Goal: Task Accomplishment & Management: Manage account settings

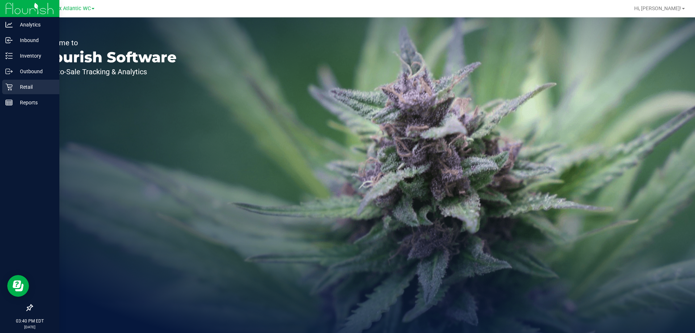
click at [23, 86] on p "Retail" at bounding box center [34, 86] width 43 height 9
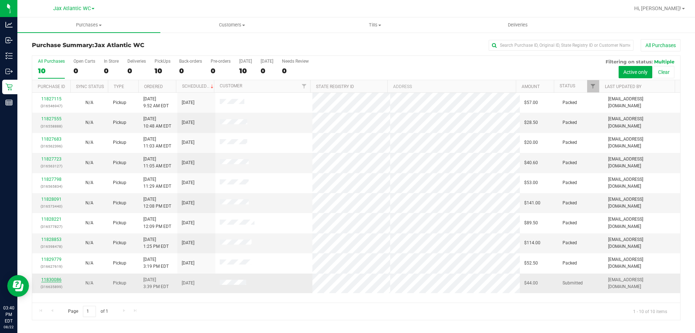
click at [55, 280] on link "11830086" at bounding box center [51, 279] width 20 height 5
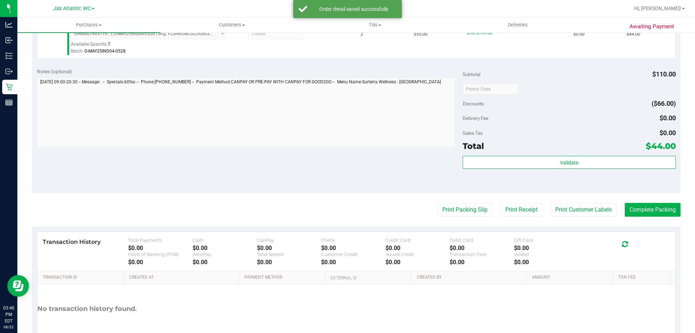
scroll to position [253, 0]
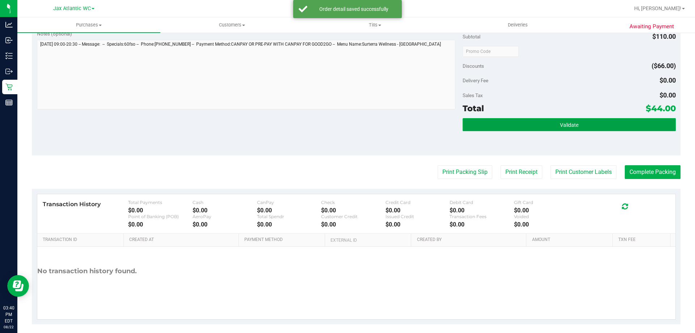
click at [521, 120] on button "Validate" at bounding box center [568, 124] width 213 height 13
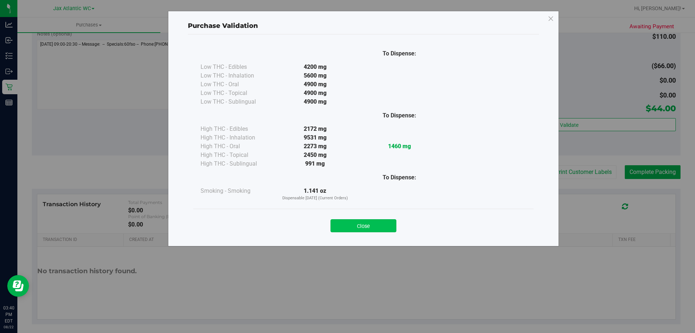
click at [376, 225] on button "Close" at bounding box center [363, 225] width 66 height 13
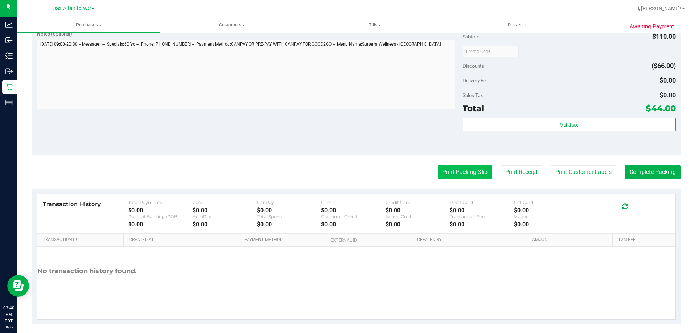
click at [471, 171] on button "Print Packing Slip" at bounding box center [464, 172] width 55 height 14
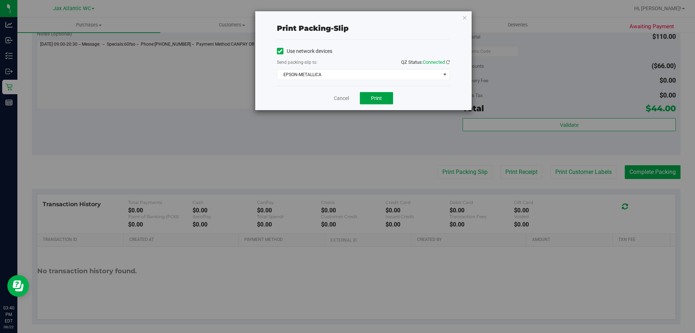
click at [385, 97] on button "Print" at bounding box center [376, 98] width 33 height 12
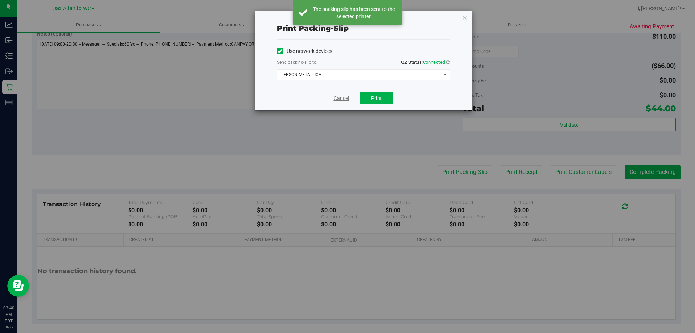
click at [341, 100] on link "Cancel" at bounding box center [341, 98] width 15 height 8
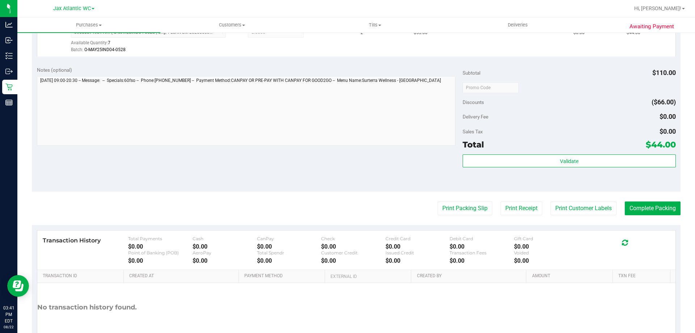
scroll to position [259, 0]
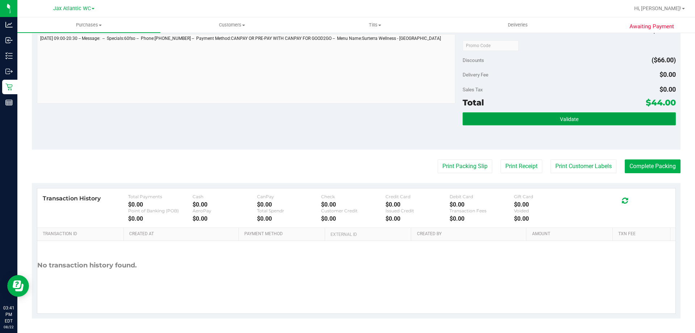
click at [650, 123] on button "Validate" at bounding box center [568, 118] width 213 height 13
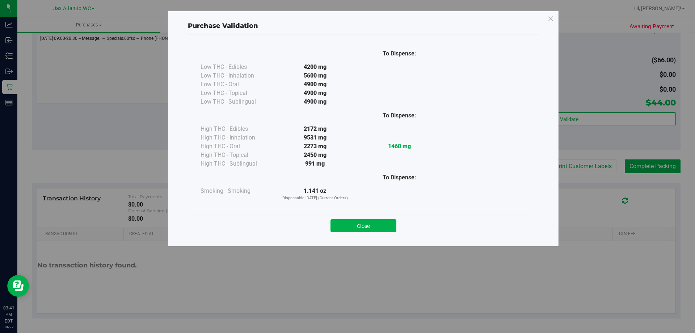
drag, startPoint x: 364, startPoint y: 224, endPoint x: 400, endPoint y: 216, distance: 37.5
click at [364, 224] on button "Close" at bounding box center [363, 225] width 66 height 13
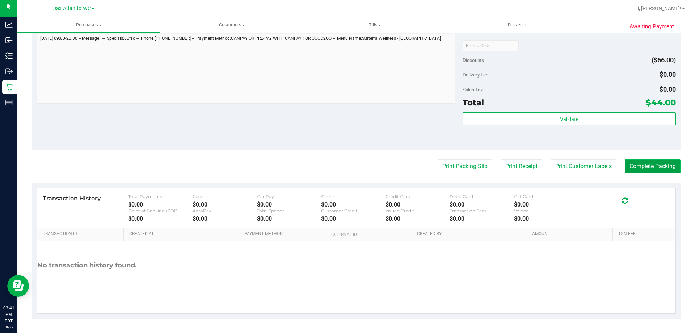
click at [662, 163] on button "Complete Packing" at bounding box center [653, 166] width 56 height 14
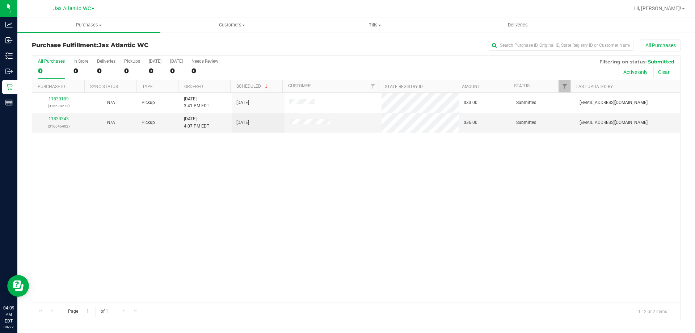
click at [308, 154] on div "11830109 (316638273) N/A Pickup [DATE] 3:41 PM EDT 8/22/2025 $33.00 Submitted […" at bounding box center [356, 197] width 648 height 209
click at [60, 120] on link "11830343" at bounding box center [58, 118] width 20 height 5
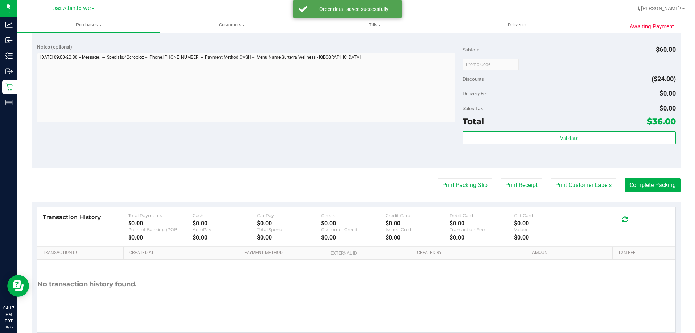
scroll to position [289, 0]
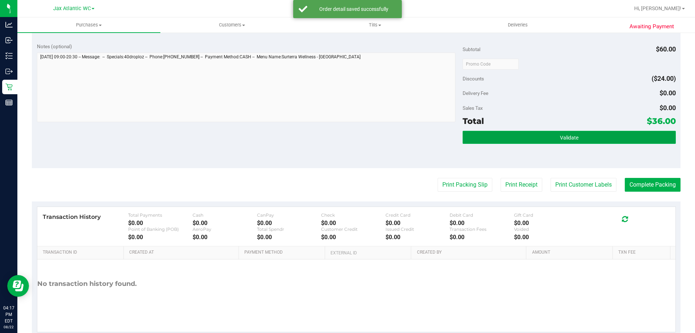
click at [478, 137] on button "Validate" at bounding box center [568, 137] width 213 height 13
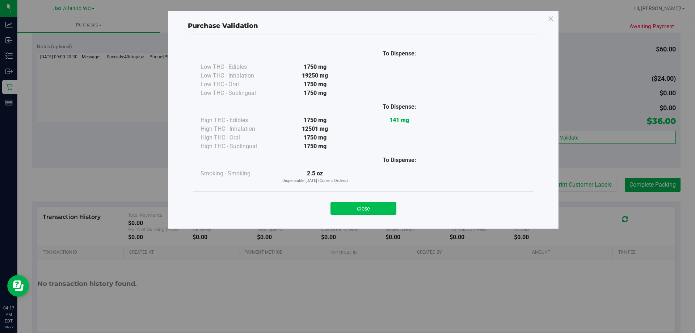
click at [359, 205] on button "Close" at bounding box center [363, 208] width 66 height 13
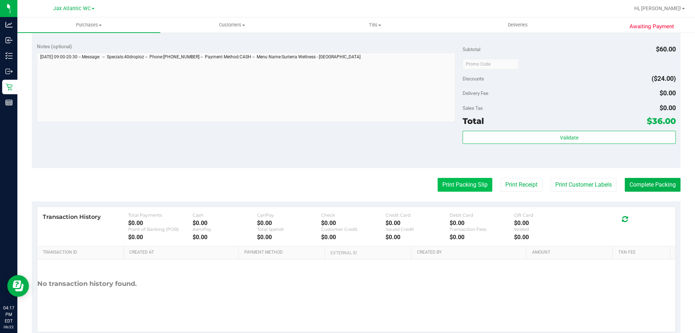
click at [468, 190] on button "Print Packing Slip" at bounding box center [464, 185] width 55 height 14
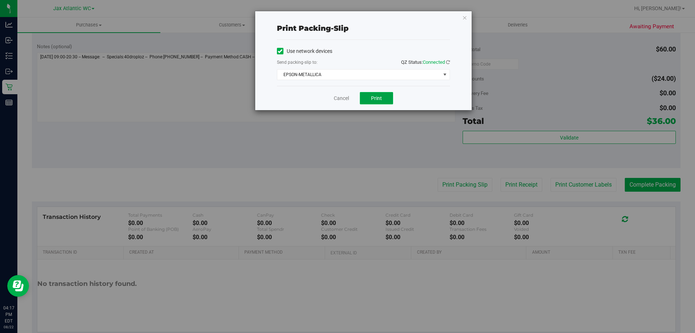
click at [374, 99] on span "Print" at bounding box center [376, 98] width 11 height 6
click at [343, 101] on link "Cancel" at bounding box center [341, 98] width 15 height 8
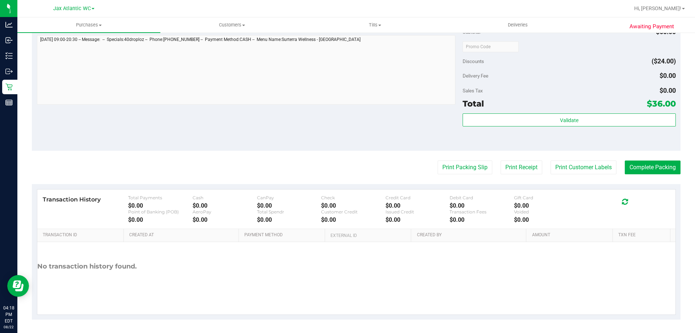
scroll to position [308, 0]
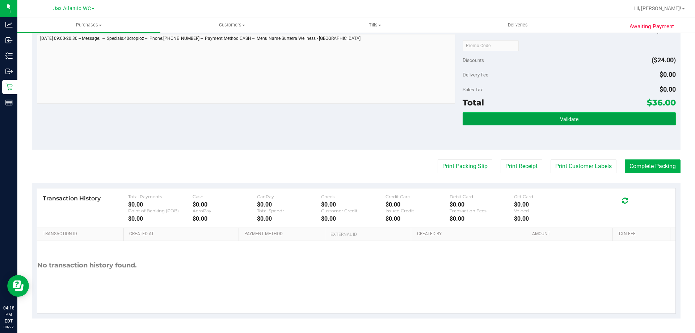
click at [564, 118] on span "Validate" at bounding box center [569, 119] width 18 height 6
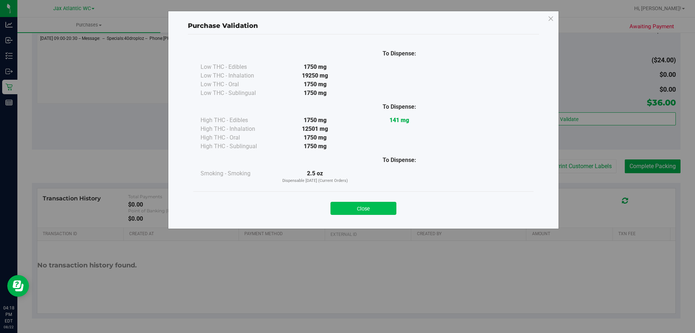
click at [381, 206] on button "Close" at bounding box center [363, 208] width 66 height 13
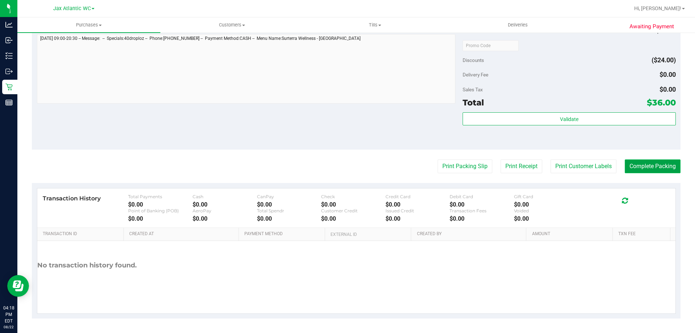
click at [636, 166] on button "Complete Packing" at bounding box center [653, 166] width 56 height 14
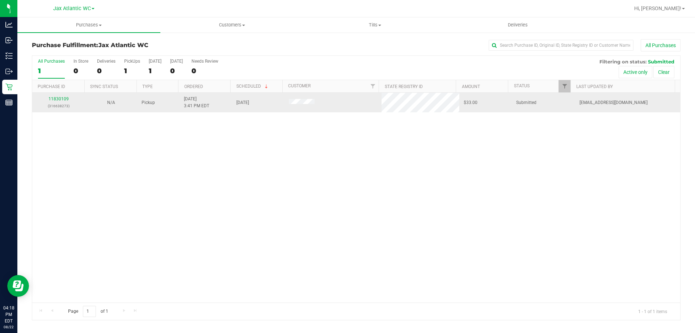
click at [54, 94] on td "11830109 (316638273)" at bounding box center [58, 103] width 52 height 20
click at [54, 97] on link "11830109" at bounding box center [58, 98] width 20 height 5
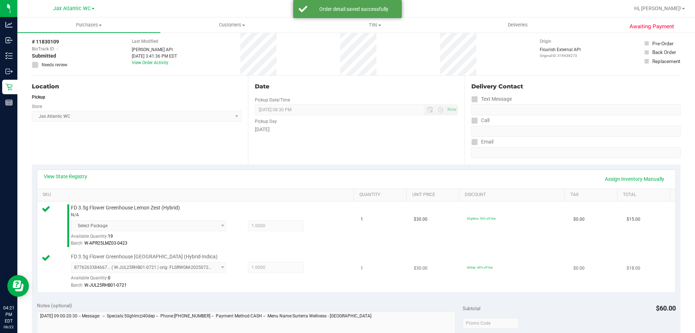
scroll to position [145, 0]
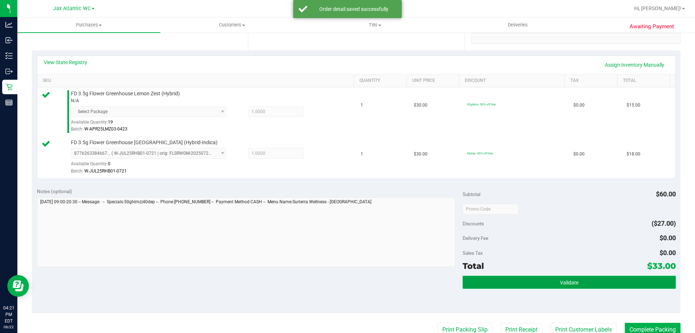
click at [534, 277] on button "Validate" at bounding box center [568, 281] width 213 height 13
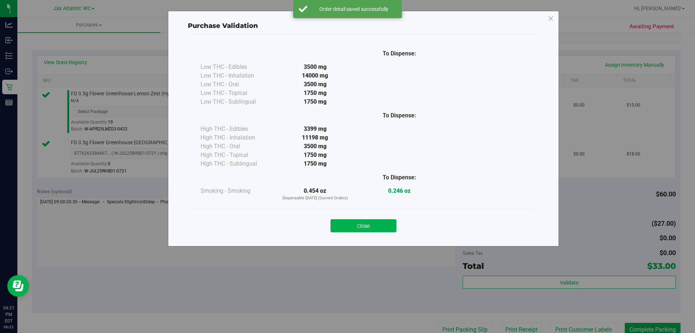
click at [364, 223] on button "Close" at bounding box center [363, 225] width 66 height 13
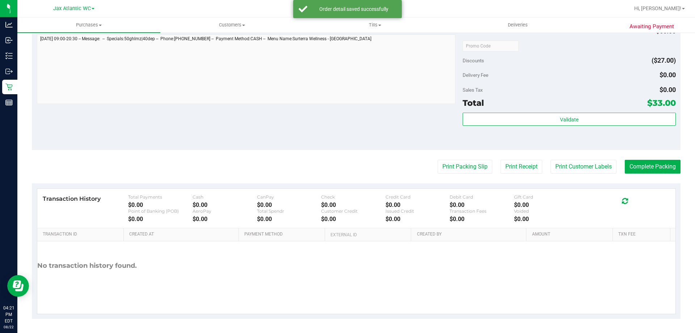
scroll to position [308, 0]
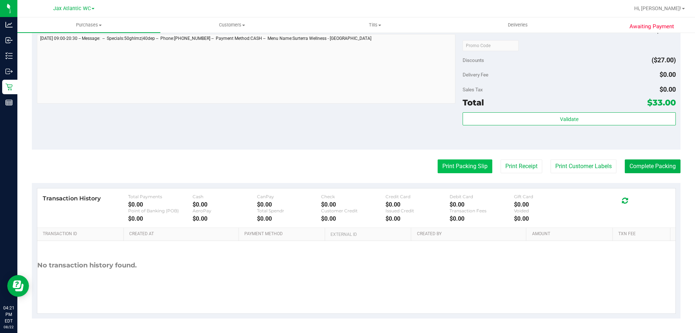
click at [447, 164] on button "Print Packing Slip" at bounding box center [464, 166] width 55 height 14
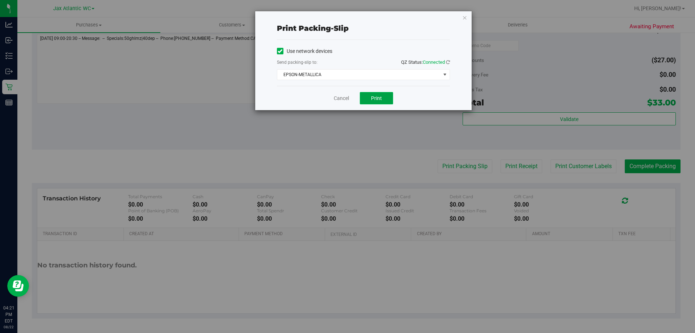
click at [370, 98] on button "Print" at bounding box center [376, 98] width 33 height 12
click at [341, 98] on link "Cancel" at bounding box center [341, 98] width 15 height 8
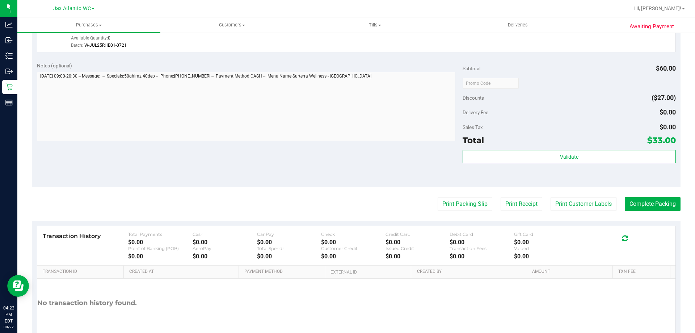
scroll to position [289, 0]
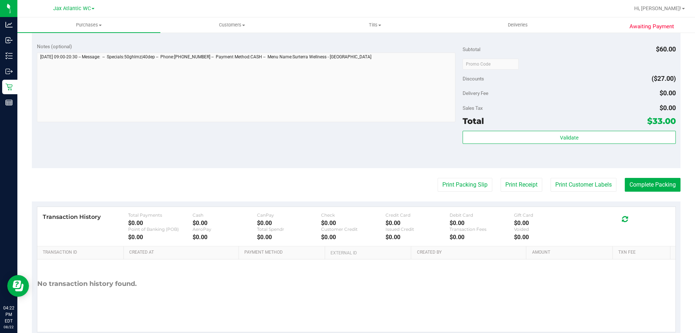
click at [605, 144] on div "Validate" at bounding box center [568, 138] width 213 height 14
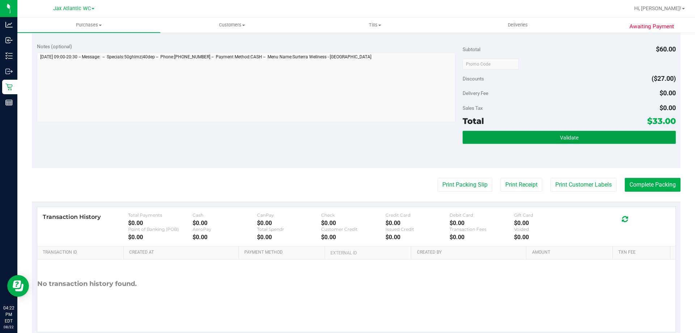
click at [599, 137] on button "Validate" at bounding box center [568, 137] width 213 height 13
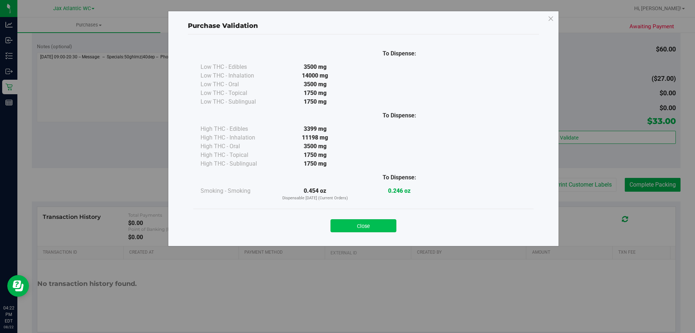
click at [381, 225] on button "Close" at bounding box center [363, 225] width 66 height 13
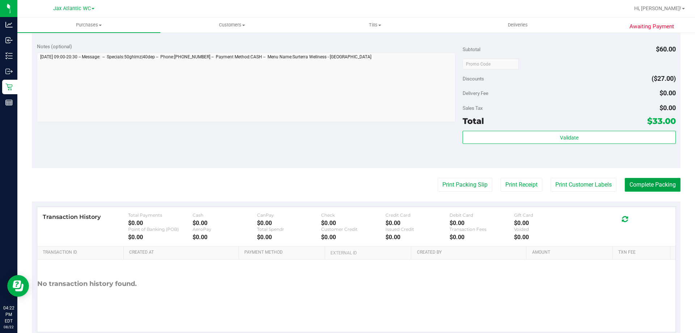
click at [636, 185] on button "Complete Packing" at bounding box center [653, 185] width 56 height 14
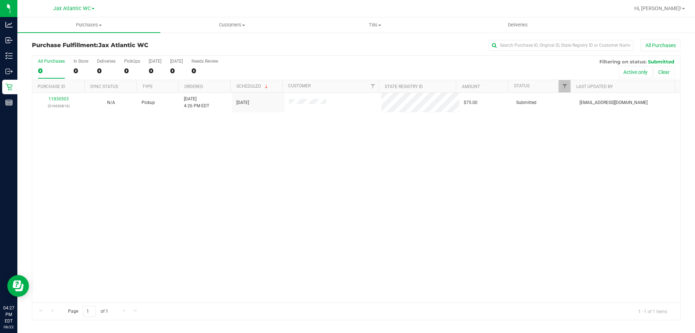
click at [363, 147] on div "11830503 (316650816) N/A Pickup [DATE] 4:26 PM EDT 8/22/2025 $75.00 Submitted […" at bounding box center [356, 197] width 648 height 209
click at [373, 143] on div "11830503 (316650816) N/A Pickup [DATE] 4:26 PM EDT 8/22/2025 $75.00 Submitted […" at bounding box center [356, 197] width 648 height 209
click at [374, 143] on div "11830503 (316650816) N/A Pickup [DATE] 4:26 PM EDT 8/22/2025 $75.00 Submitted […" at bounding box center [356, 197] width 648 height 209
click at [392, 143] on div "11830503 (316650816) N/A Pickup [DATE] 4:26 PM EDT 8/22/2025 $75.00 Submitted […" at bounding box center [356, 197] width 648 height 209
click at [393, 143] on div "11830503 (316650816) N/A Pickup [DATE] 4:26 PM EDT 8/22/2025 $75.00 Submitted […" at bounding box center [356, 197] width 648 height 209
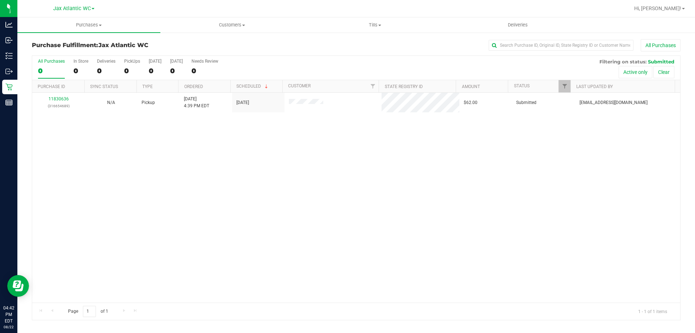
click at [219, 183] on div "11830636 (316654689) N/A Pickup [DATE] 4:39 PM EDT 8/22/2025 $62.00 Submitted […" at bounding box center [356, 197] width 648 height 209
click at [247, 170] on div "11830636 (316654689) N/A Pickup [DATE] 4:39 PM EDT 8/22/2025 $62.00 Submitted […" at bounding box center [356, 197] width 648 height 209
drag, startPoint x: 318, startPoint y: 158, endPoint x: 331, endPoint y: 155, distance: 13.4
click at [323, 158] on div "11830636 (316654689) N/A Pickup [DATE] 4:39 PM EDT 8/22/2025 $62.00 Submitted […" at bounding box center [356, 197] width 648 height 209
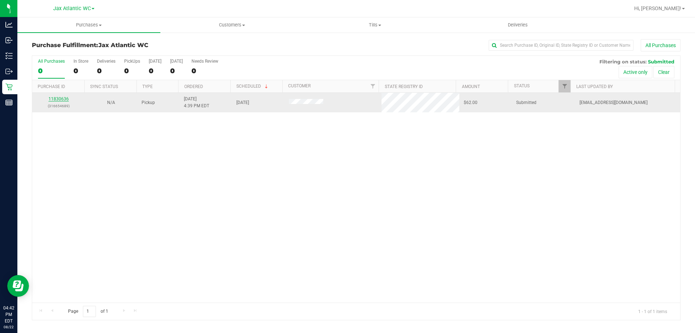
click at [64, 99] on link "11830636" at bounding box center [58, 98] width 20 height 5
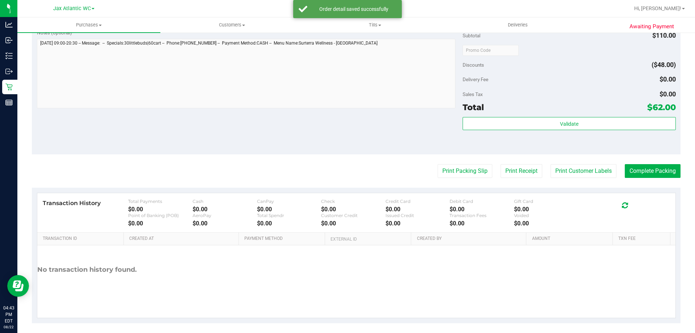
scroll to position [301, 0]
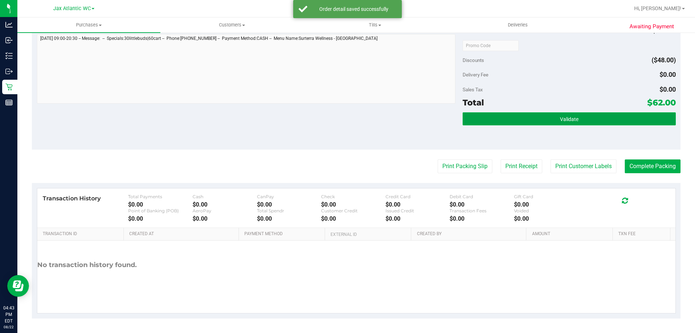
click at [527, 122] on button "Validate" at bounding box center [568, 118] width 213 height 13
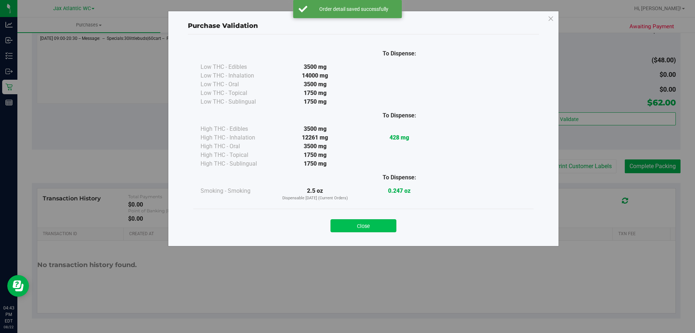
click at [386, 219] on div "Close" at bounding box center [363, 223] width 329 height 18
click at [389, 228] on button "Close" at bounding box center [363, 225] width 66 height 13
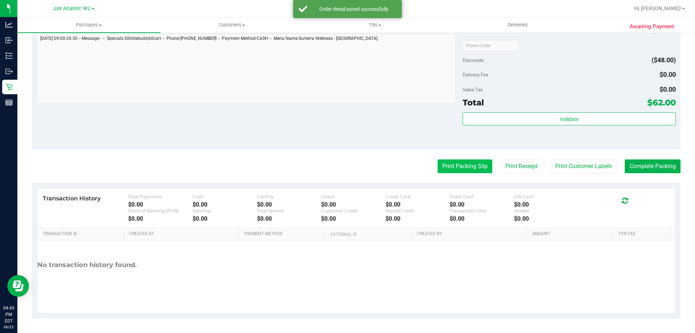
click at [465, 168] on button "Print Packing Slip" at bounding box center [464, 166] width 55 height 14
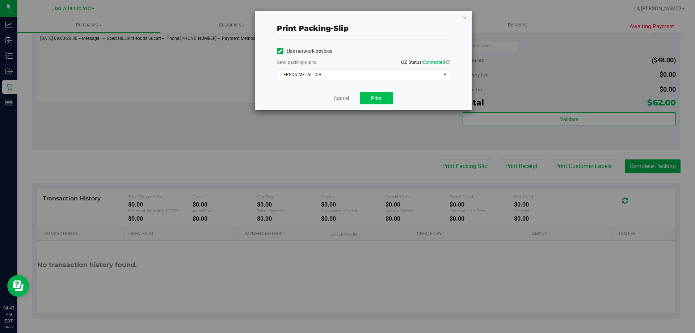
drag, startPoint x: 379, startPoint y: 89, endPoint x: 378, endPoint y: 93, distance: 4.1
click at [378, 90] on div "Cancel Print" at bounding box center [363, 98] width 173 height 24
click at [379, 94] on button "Print" at bounding box center [376, 98] width 33 height 12
click at [341, 97] on link "Cancel" at bounding box center [341, 98] width 15 height 8
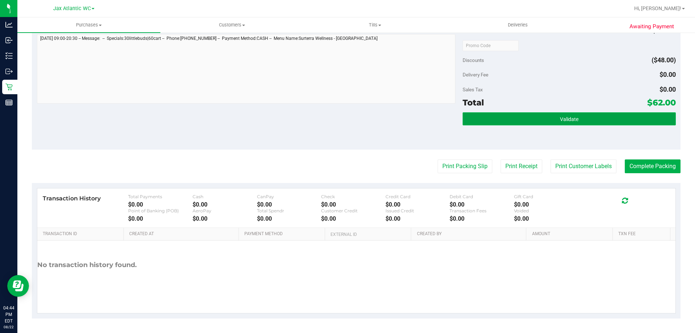
click at [635, 124] on button "Validate" at bounding box center [568, 118] width 213 height 13
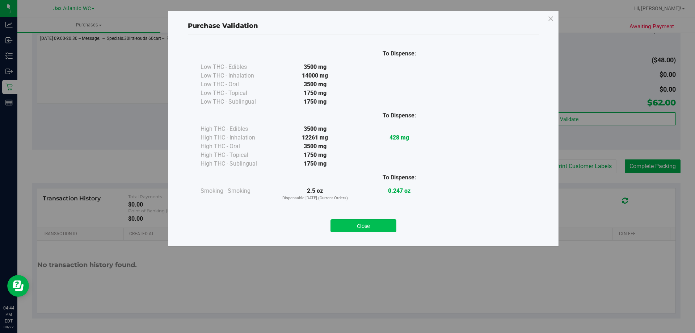
click at [361, 225] on button "Close" at bounding box center [363, 225] width 66 height 13
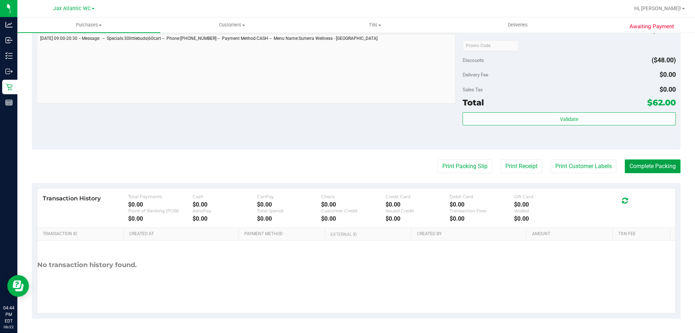
click at [639, 161] on button "Complete Packing" at bounding box center [653, 166] width 56 height 14
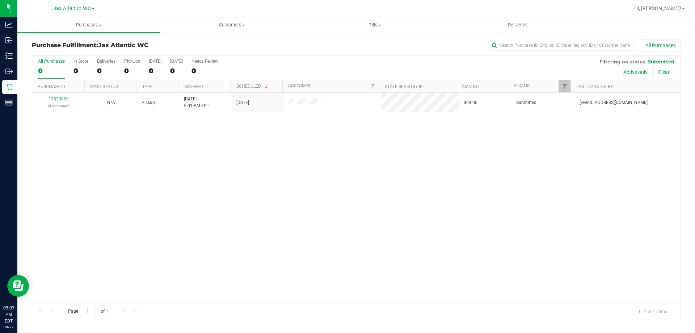
click at [331, 161] on div "11830809 (316659446) N/A Pickup [DATE] 5:01 PM EDT 8/22/2025 $69.00 Submitted […" at bounding box center [356, 197] width 648 height 209
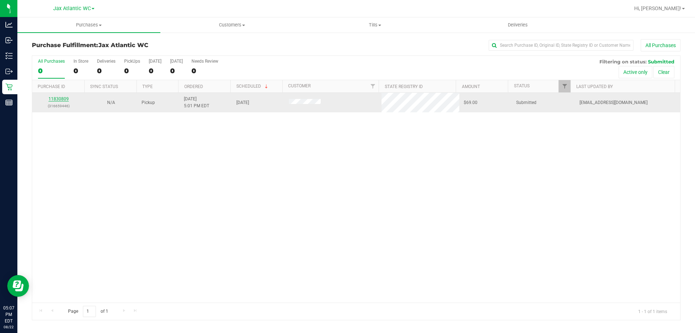
click at [59, 97] on link "11830809" at bounding box center [58, 98] width 20 height 5
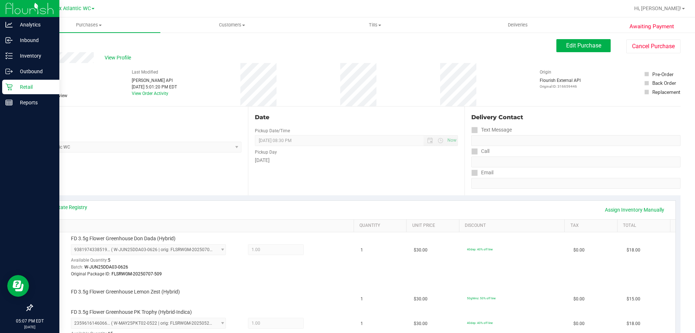
click at [26, 88] on p "Retail" at bounding box center [34, 86] width 43 height 9
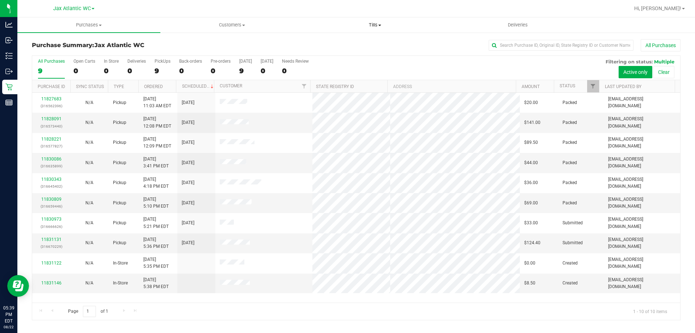
click at [361, 21] on uib-tab-heading "Tills Manage tills Reconcile e-payments" at bounding box center [375, 25] width 142 height 14
click at [358, 41] on li "Manage tills" at bounding box center [374, 43] width 143 height 9
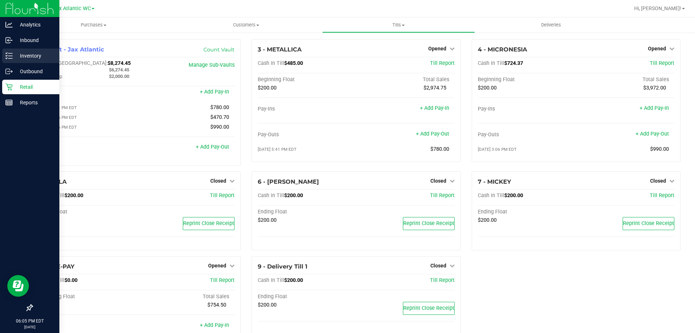
click at [43, 54] on p "Inventory" at bounding box center [34, 55] width 43 height 9
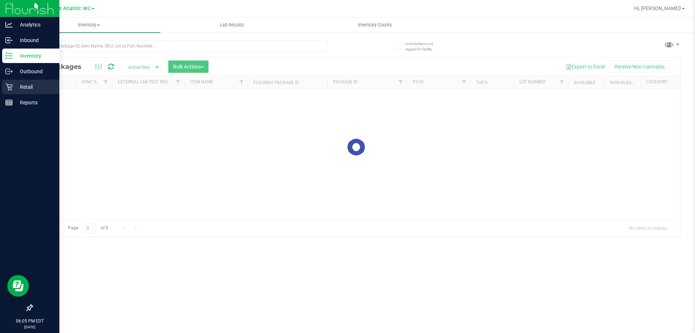
click at [47, 86] on p "Retail" at bounding box center [34, 86] width 43 height 9
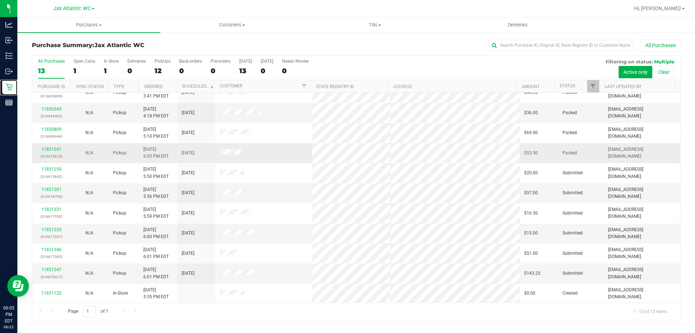
scroll to position [51, 0]
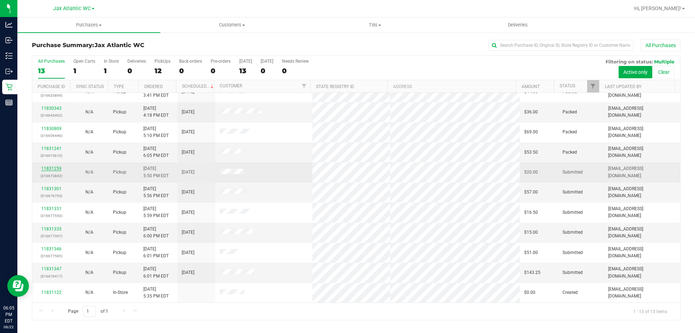
click at [56, 166] on link "11831259" at bounding box center [51, 168] width 20 height 5
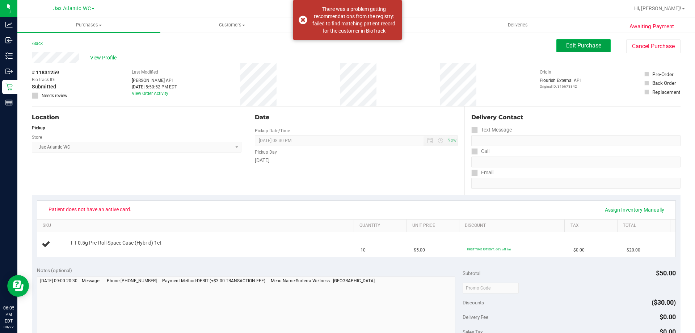
click at [580, 42] on span "Edit Purchase" at bounding box center [583, 45] width 35 height 7
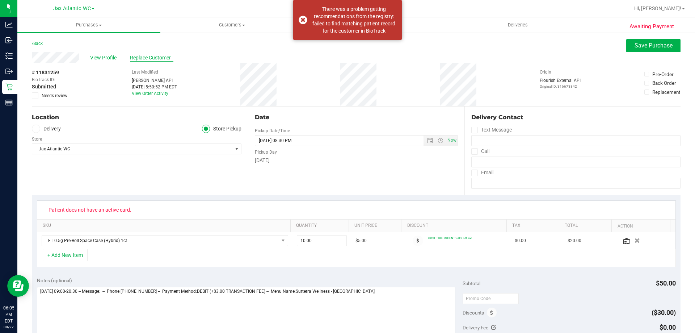
click at [164, 55] on span "Replace Customer" at bounding box center [151, 58] width 43 height 8
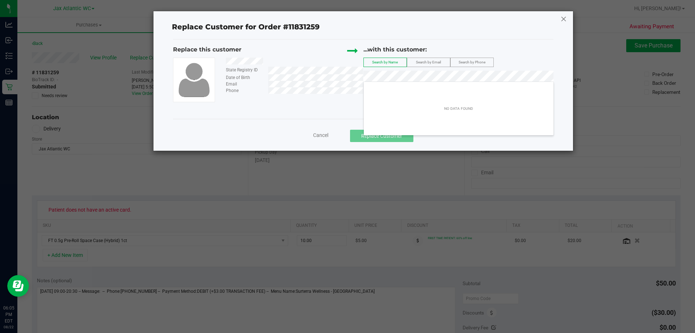
click at [562, 17] on icon at bounding box center [563, 19] width 7 height 12
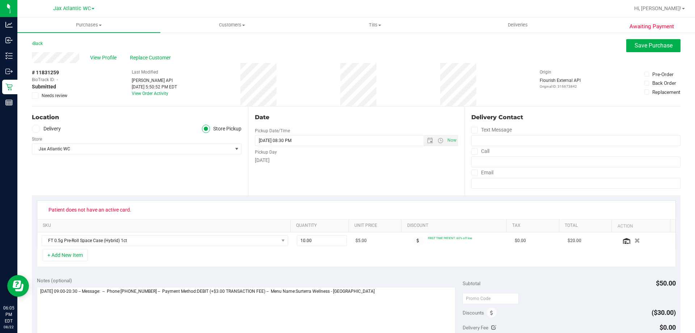
click at [34, 61] on div "View Profile Replace Customer" at bounding box center [356, 57] width 648 height 11
click at [93, 63] on div "# 11831259 BioTrack ID: - Submitted Needs review Last Modified Jane API Aug 22,…" at bounding box center [356, 84] width 648 height 43
drag, startPoint x: 81, startPoint y: 60, endPoint x: 31, endPoint y: 60, distance: 49.6
click at [31, 61] on div "Awaiting Payment Back Save Purchase View Profile Replace Customer # 11831259 Bi…" at bounding box center [355, 308] width 677 height 553
click at [440, 53] on div "View Profile Replace Customer" at bounding box center [356, 57] width 648 height 11
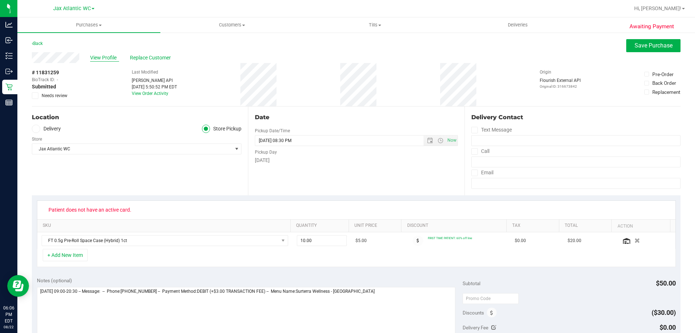
click at [100, 54] on span "View Profile" at bounding box center [104, 58] width 29 height 8
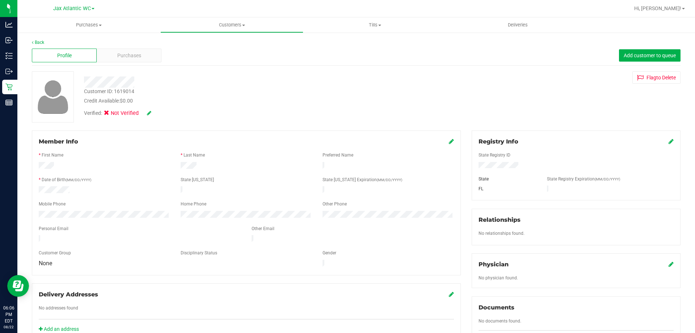
click at [668, 140] on icon at bounding box center [670, 141] width 5 height 6
click at [529, 101] on div "Customer ID: 1619014 Credit Available: $0.00 Verified: Not Verified Flag to Del…" at bounding box center [355, 96] width 659 height 51
click at [667, 144] on icon at bounding box center [670, 142] width 7 height 6
click at [36, 39] on div "Back" at bounding box center [356, 42] width 648 height 7
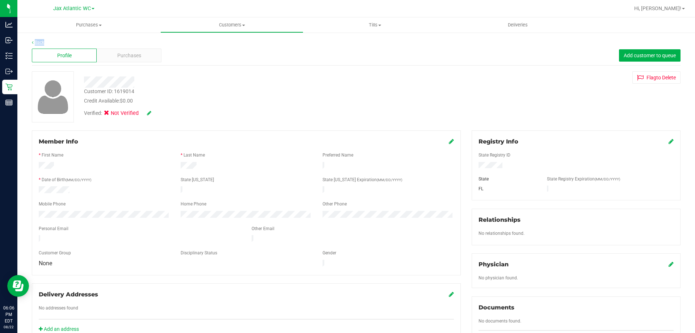
click at [38, 42] on link "Back" at bounding box center [38, 42] width 12 height 5
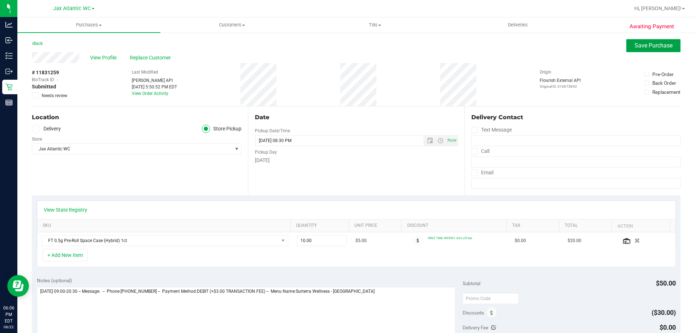
click at [640, 45] on span "Save Purchase" at bounding box center [653, 45] width 38 height 7
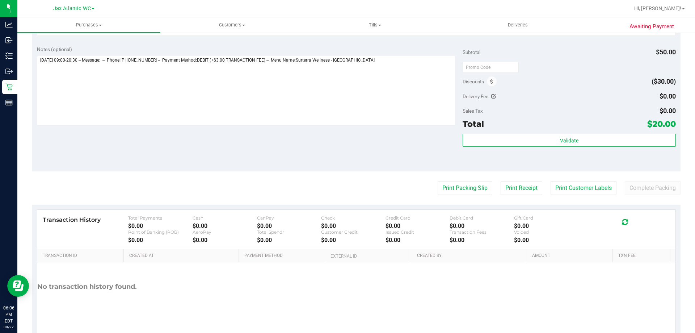
scroll to position [253, 0]
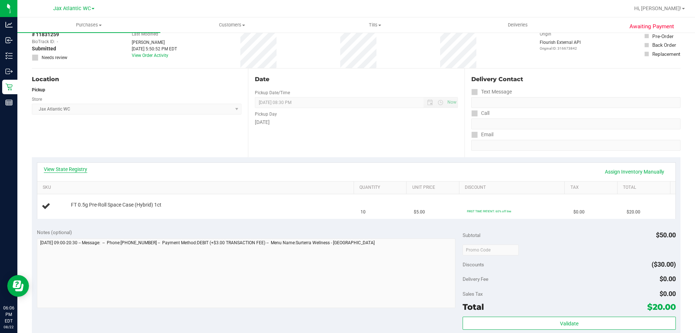
scroll to position [25, 0]
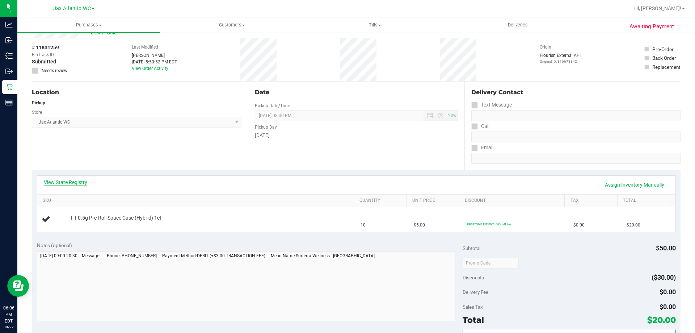
click at [65, 181] on link "View State Registry" at bounding box center [65, 181] width 43 height 7
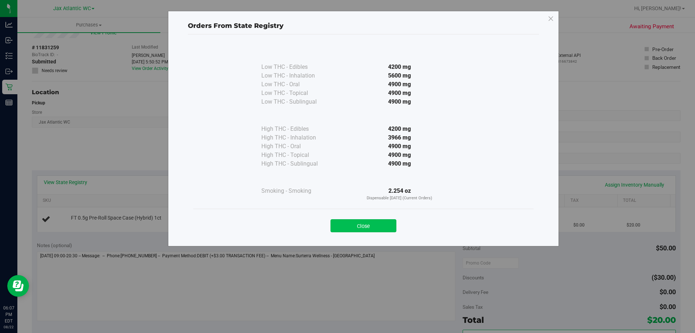
click at [343, 222] on button "Close" at bounding box center [363, 225] width 66 height 13
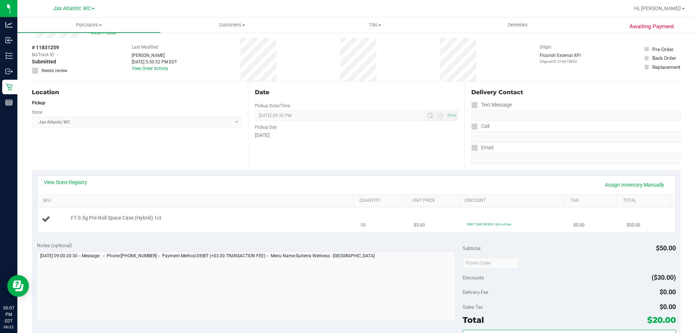
click at [294, 215] on div "FT 0.5g Pre-Roll Space Case (Hybrid) 1ct" at bounding box center [208, 217] width 283 height 7
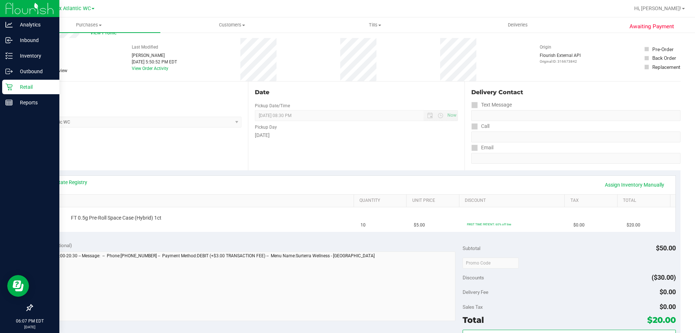
click at [32, 88] on p "Retail" at bounding box center [34, 86] width 43 height 9
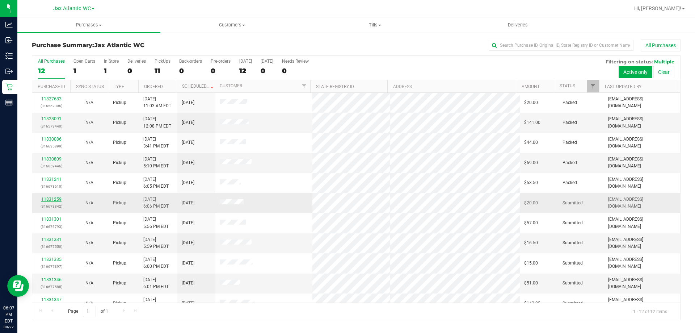
click at [53, 198] on link "11831259" at bounding box center [51, 198] width 20 height 5
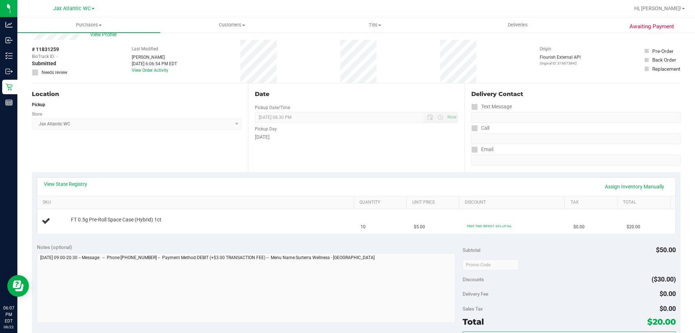
scroll to position [36, 0]
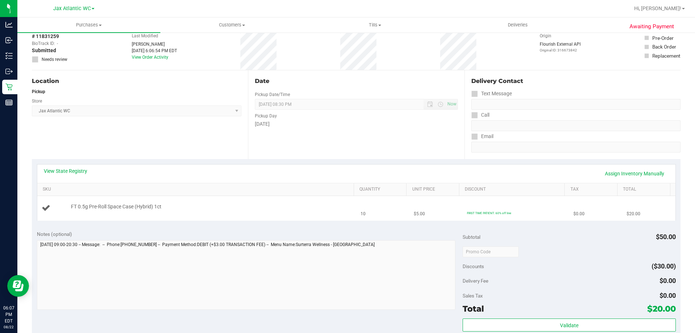
click at [227, 215] on td "FT 0.5g Pre-Roll Space Case (Hybrid) 1ct" at bounding box center [196, 208] width 319 height 24
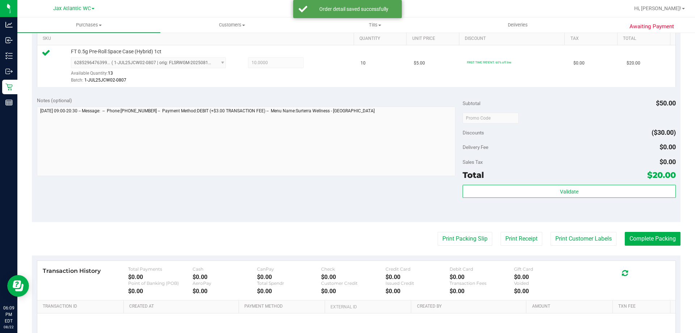
scroll to position [253, 0]
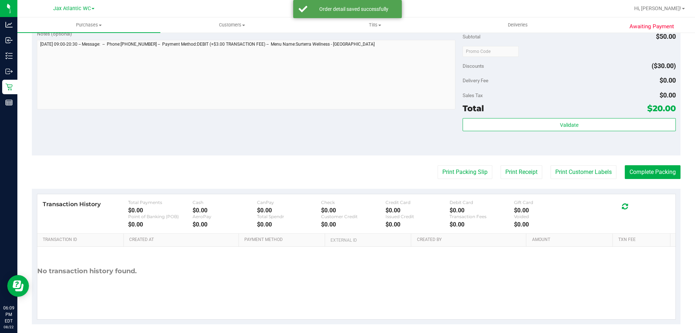
click at [483, 117] on div "Subtotal $50.00 Discounts ($30.00) Delivery Fee $0.00 Sales Tax $0.00 Total $20…" at bounding box center [568, 90] width 213 height 120
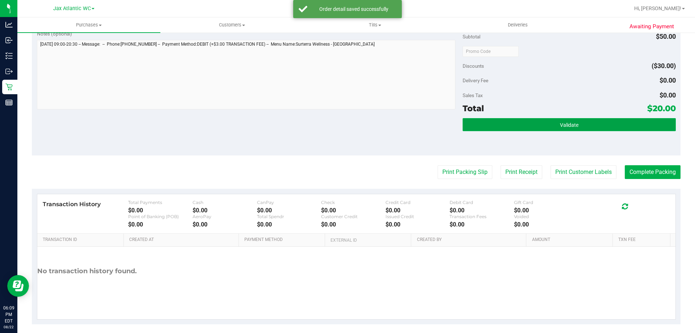
click at [483, 121] on button "Validate" at bounding box center [568, 124] width 213 height 13
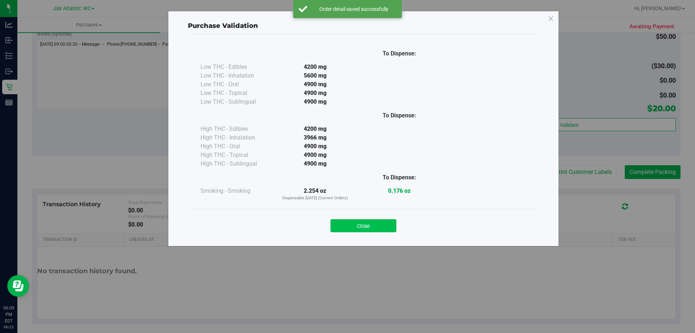
click at [374, 224] on button "Close" at bounding box center [363, 225] width 66 height 13
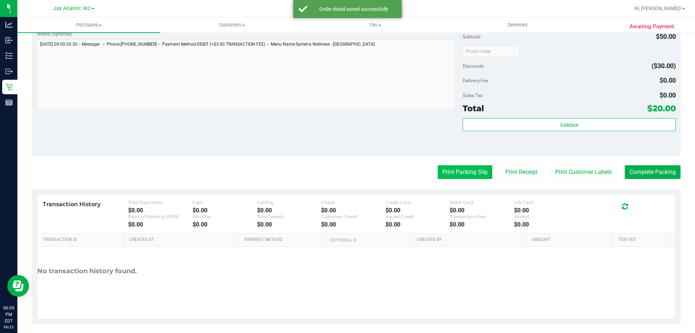
click at [443, 170] on button "Print Packing Slip" at bounding box center [464, 172] width 55 height 14
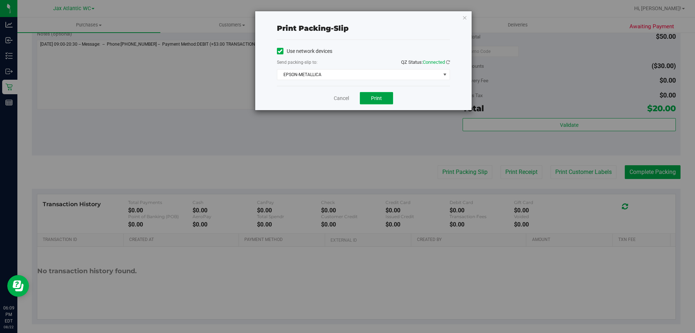
click at [370, 97] on button "Print" at bounding box center [376, 98] width 33 height 12
click at [339, 94] on link "Cancel" at bounding box center [341, 98] width 15 height 8
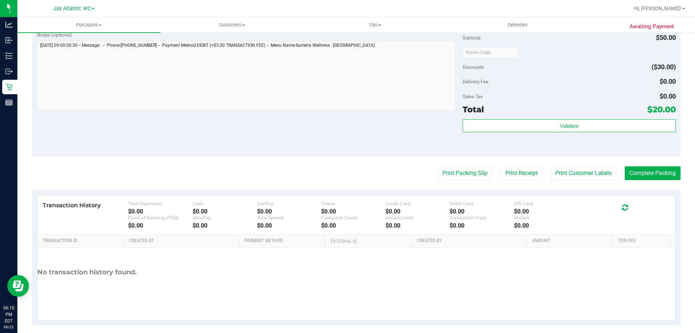
scroll to position [259, 0]
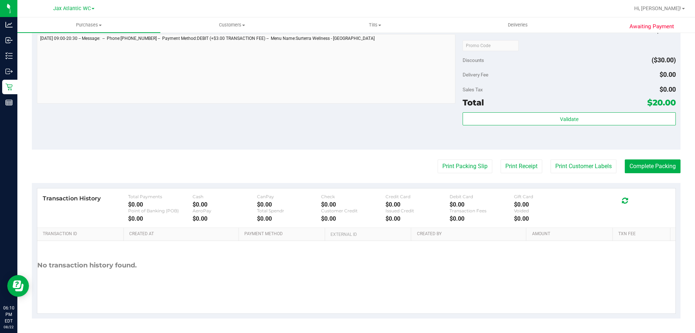
click at [649, 174] on purchase-details "Back Edit Purchase Cancel Purchase View Profile # 11831259 BioTrack ID: - Submi…" at bounding box center [356, 49] width 648 height 538
click at [651, 164] on button "Complete Packing" at bounding box center [653, 166] width 56 height 14
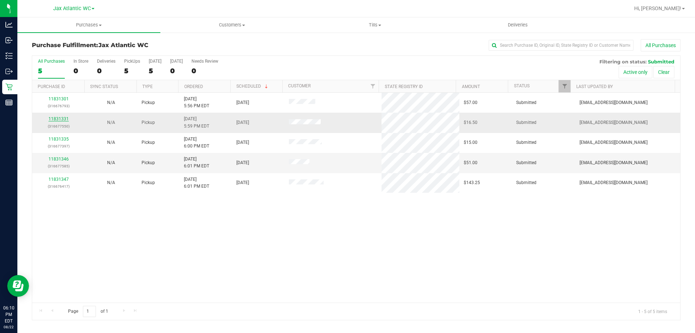
click at [60, 119] on link "11831331" at bounding box center [58, 118] width 20 height 5
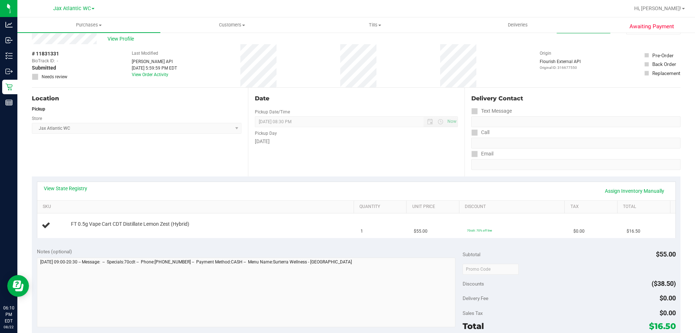
scroll to position [36, 0]
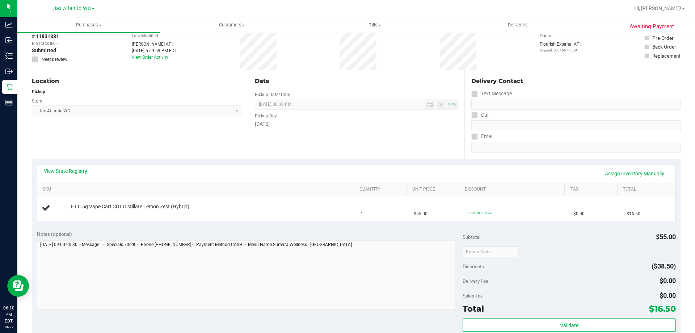
click at [224, 221] on div "View State Registry Assign Inventory Manually SKU Quantity Unit Price Discount …" at bounding box center [356, 192] width 648 height 66
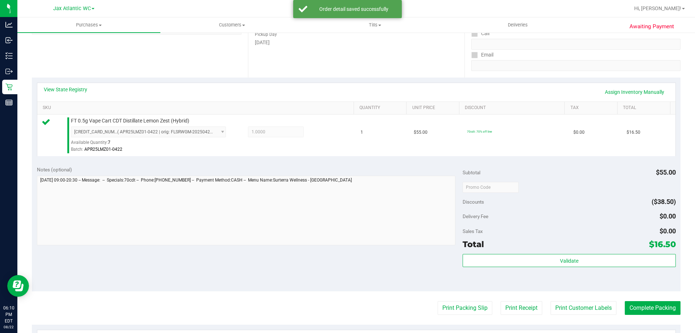
scroll to position [217, 0]
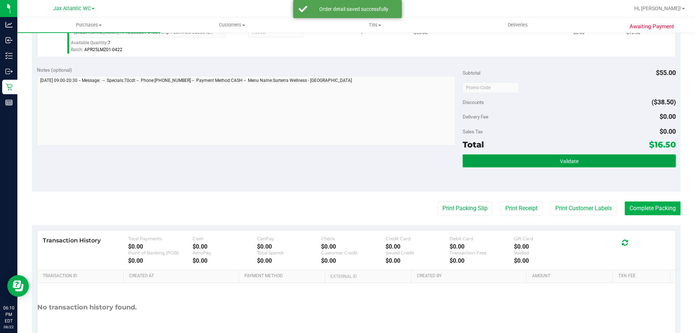
click at [611, 158] on button "Validate" at bounding box center [568, 160] width 213 height 13
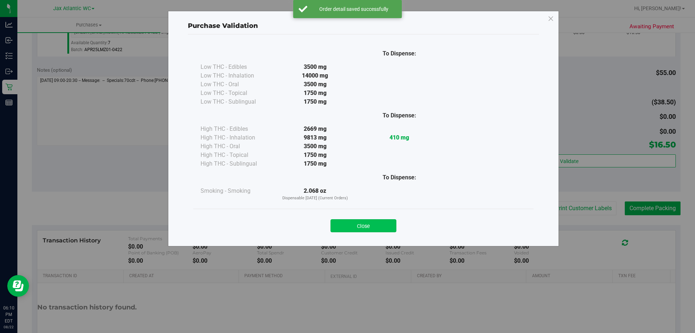
click at [381, 229] on button "Close" at bounding box center [363, 225] width 66 height 13
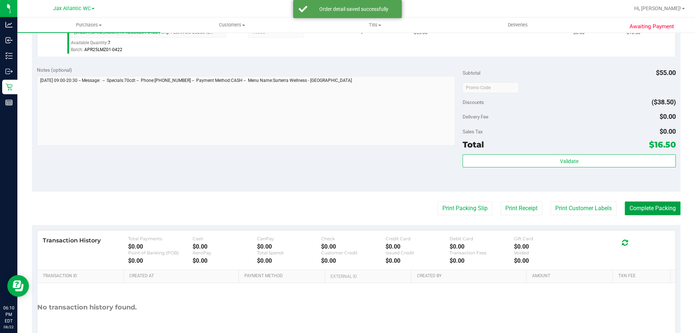
click at [658, 204] on button "Complete Packing" at bounding box center [653, 208] width 56 height 14
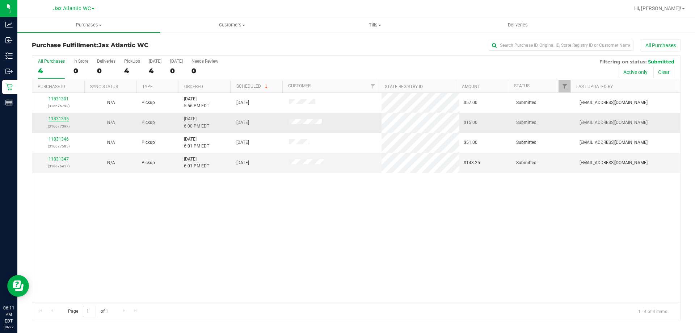
click at [62, 118] on link "11831335" at bounding box center [58, 118] width 20 height 5
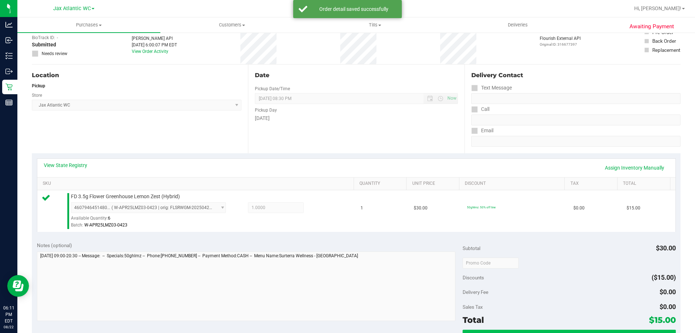
scroll to position [217, 0]
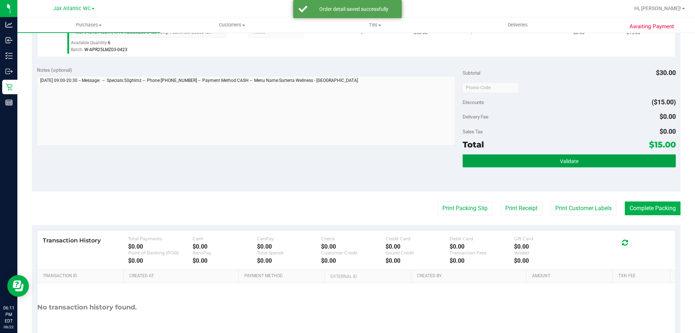
click at [552, 163] on button "Validate" at bounding box center [568, 160] width 213 height 13
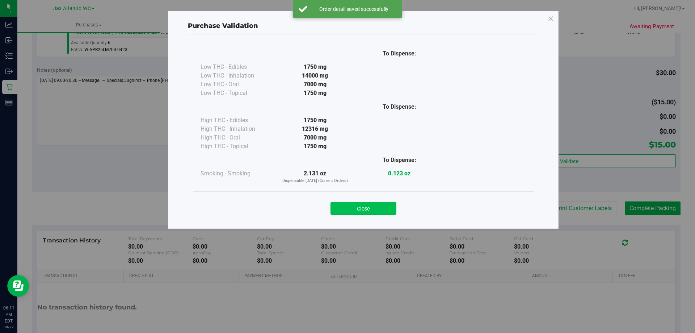
click at [381, 204] on button "Close" at bounding box center [363, 208] width 66 height 13
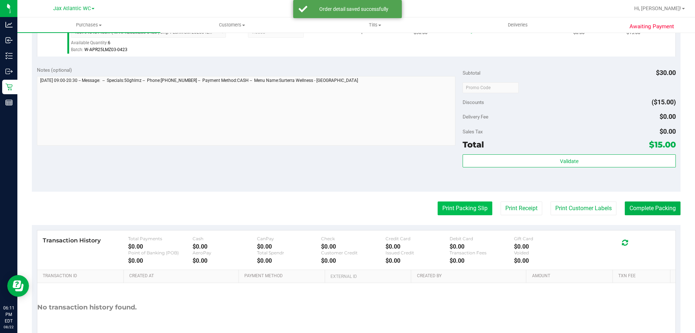
click at [444, 207] on button "Print Packing Slip" at bounding box center [464, 208] width 55 height 14
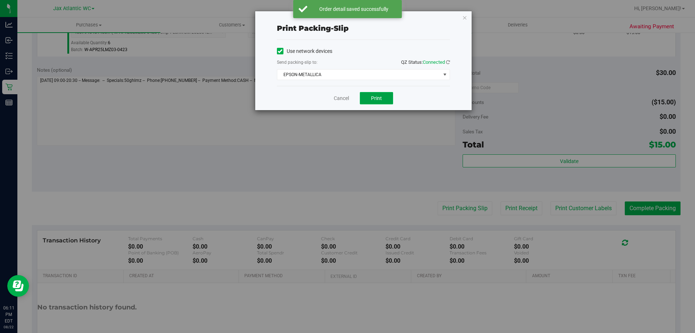
click at [385, 92] on button "Print" at bounding box center [376, 98] width 33 height 12
click at [333, 97] on div "Cancel Print" at bounding box center [363, 98] width 173 height 24
click at [337, 98] on link "Cancel" at bounding box center [341, 98] width 15 height 8
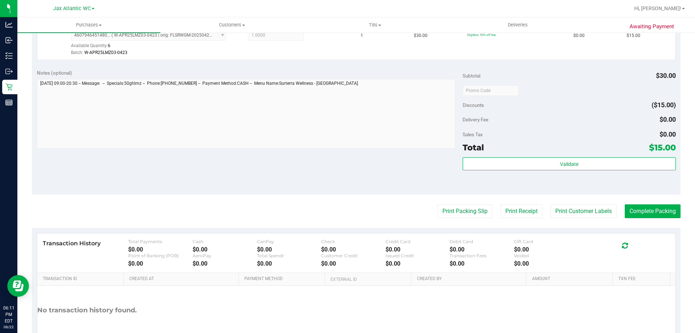
scroll to position [259, 0]
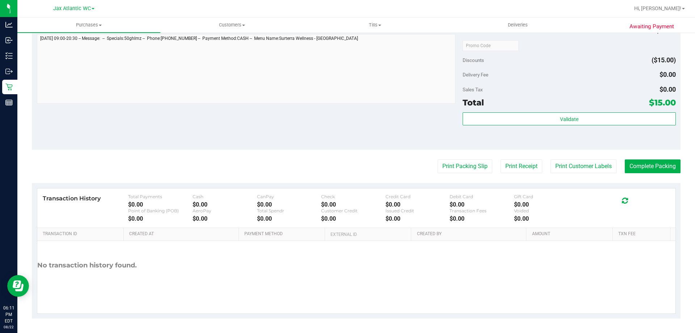
click at [533, 125] on div "Validate" at bounding box center [568, 119] width 213 height 14
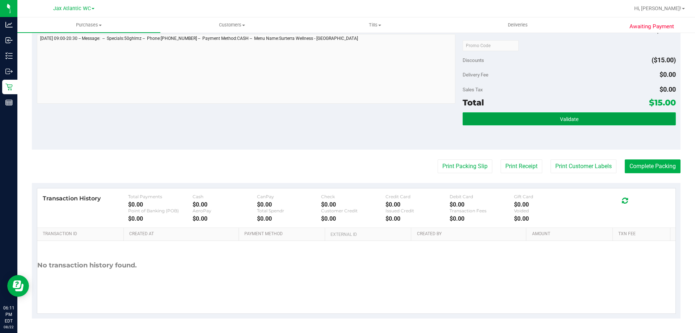
drag, startPoint x: 529, startPoint y: 118, endPoint x: 525, endPoint y: 119, distance: 4.0
click at [528, 118] on button "Validate" at bounding box center [568, 118] width 213 height 13
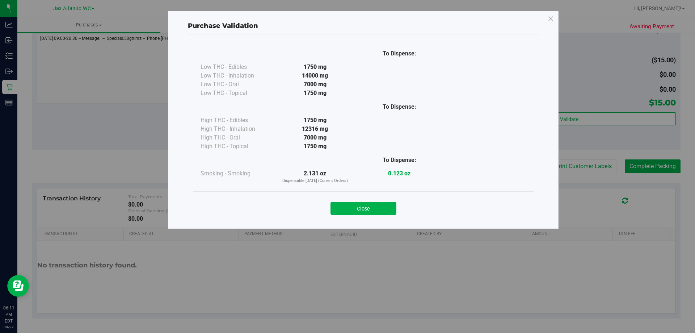
click at [383, 208] on button "Close" at bounding box center [363, 208] width 66 height 13
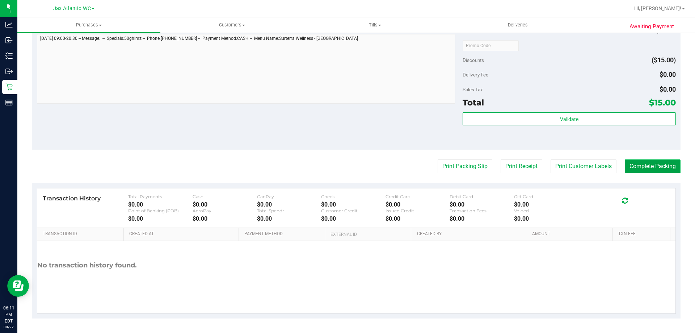
click at [654, 168] on button "Complete Packing" at bounding box center [653, 166] width 56 height 14
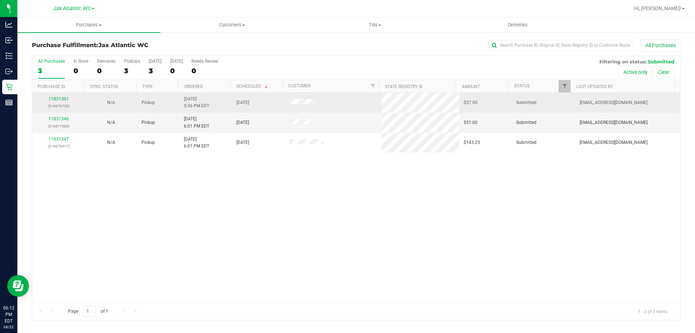
click at [61, 96] on div "11831301 (316676793)" at bounding box center [59, 103] width 44 height 14
click at [63, 99] on link "11831301" at bounding box center [58, 98] width 20 height 5
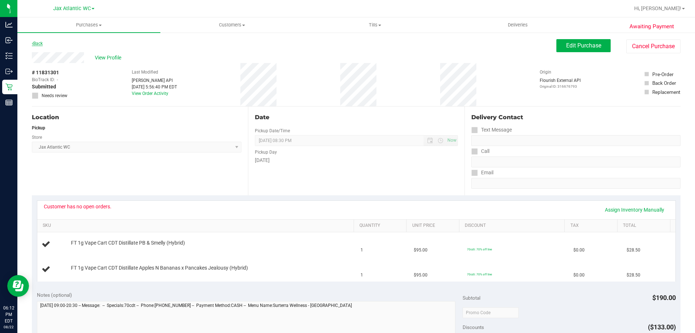
click at [37, 43] on link "Back" at bounding box center [37, 43] width 11 height 5
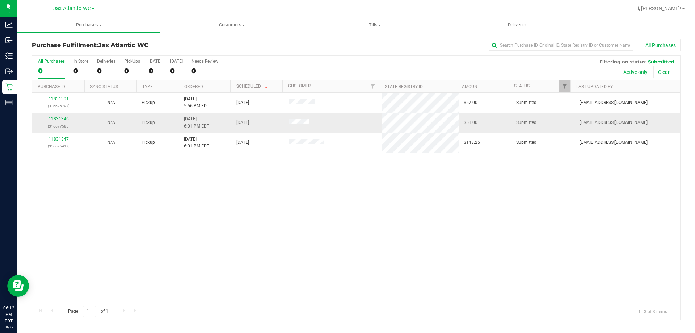
click at [65, 119] on link "11831346" at bounding box center [58, 118] width 20 height 5
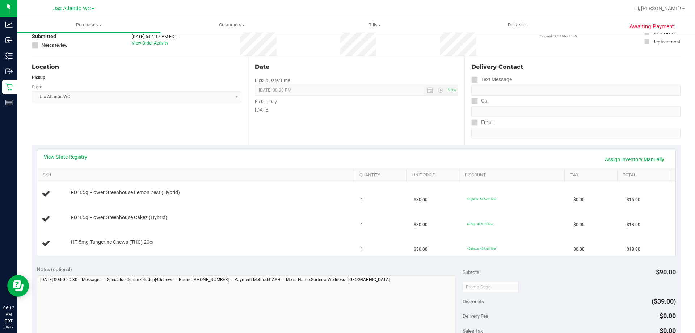
scroll to position [72, 0]
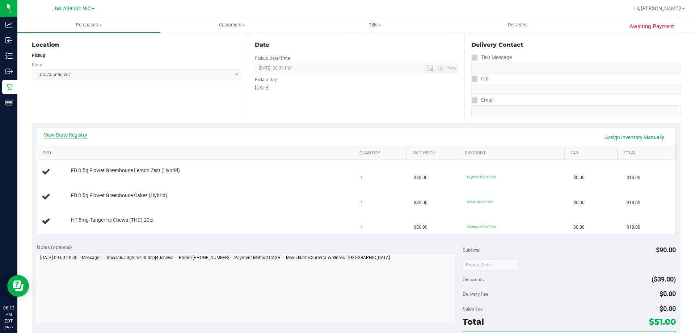
click at [75, 133] on link "View State Registry" at bounding box center [65, 134] width 43 height 7
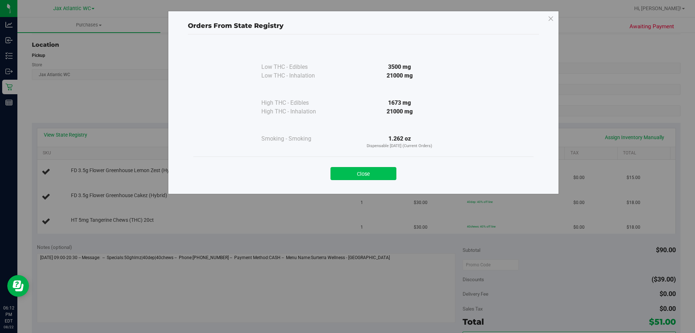
click at [377, 170] on button "Close" at bounding box center [363, 173] width 66 height 13
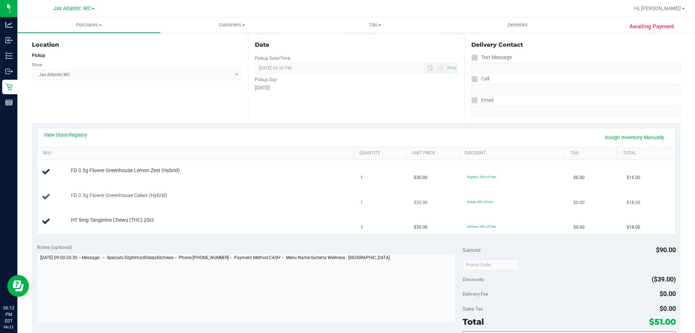
click at [343, 196] on div "FD 3.5g Flower Greenhouse Cakez (Hybrid)" at bounding box center [208, 195] width 283 height 7
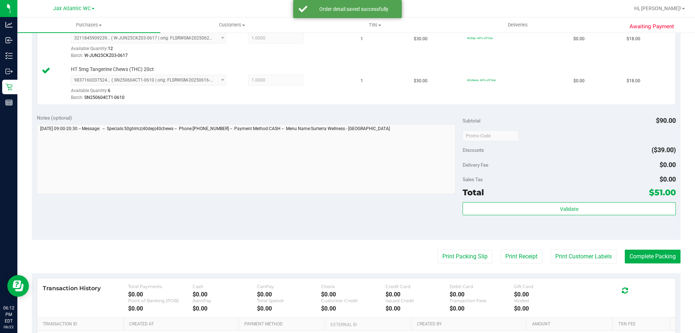
scroll to position [289, 0]
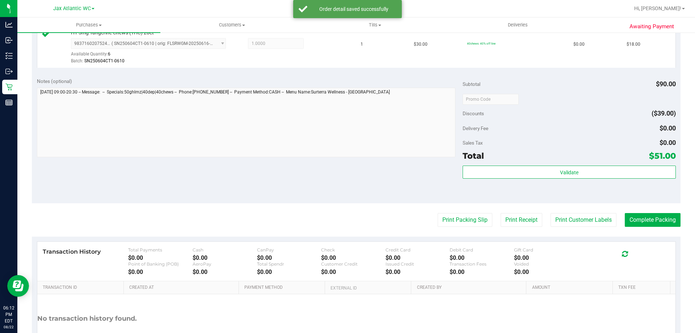
click at [571, 181] on div "Validate" at bounding box center [568, 181] width 213 height 33
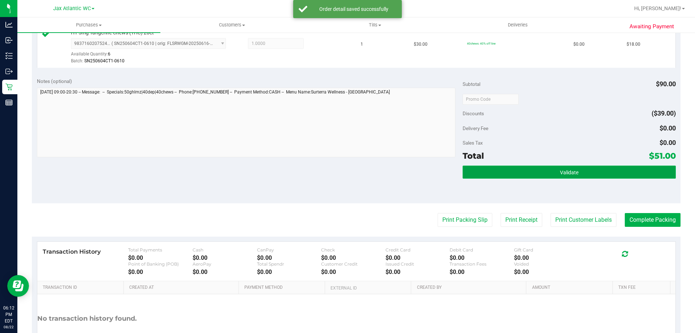
click at [574, 170] on button "Validate" at bounding box center [568, 171] width 213 height 13
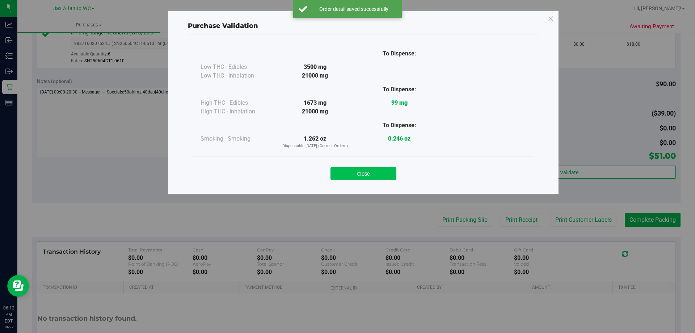
click at [363, 170] on button "Close" at bounding box center [363, 173] width 66 height 13
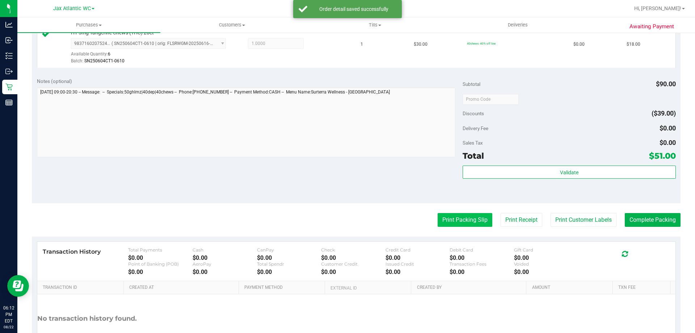
click at [448, 221] on button "Print Packing Slip" at bounding box center [464, 220] width 55 height 14
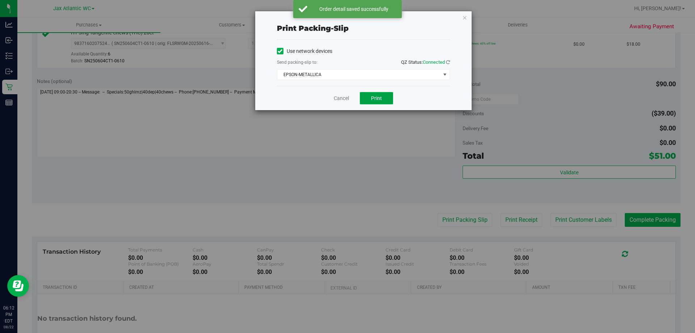
click at [384, 98] on button "Print" at bounding box center [376, 98] width 33 height 12
click at [332, 98] on div "Cancel Print" at bounding box center [363, 98] width 173 height 24
click at [345, 100] on link "Cancel" at bounding box center [341, 98] width 15 height 8
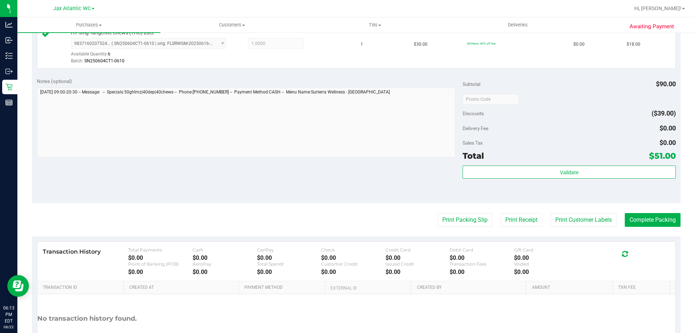
click at [564, 165] on div "Subtotal $90.00 Discounts ($39.00) Delivery Fee $0.00 Sales Tax $0.00 Total $51…" at bounding box center [568, 137] width 213 height 120
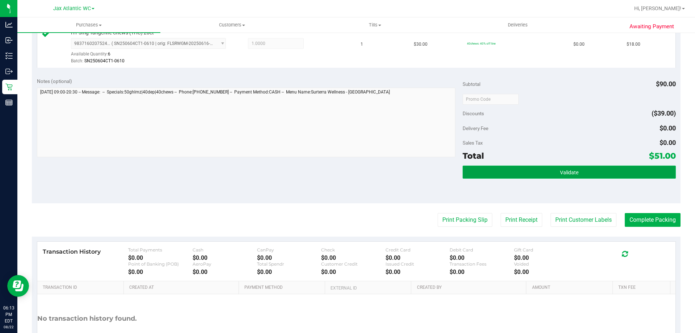
click at [562, 170] on span "Validate" at bounding box center [569, 172] width 18 height 6
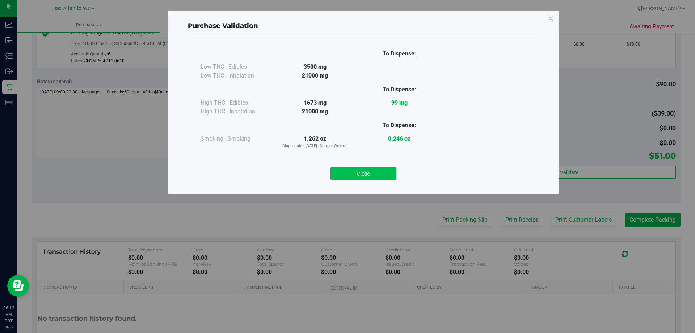
click at [379, 169] on button "Close" at bounding box center [363, 173] width 66 height 13
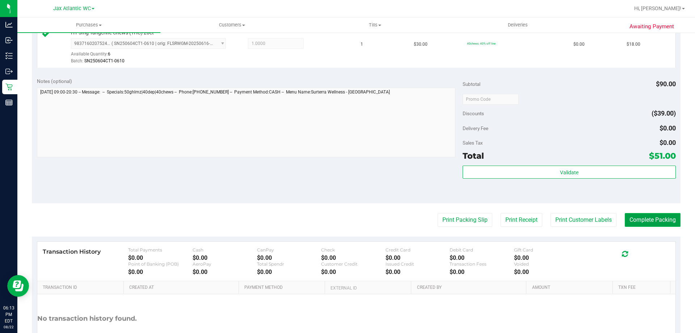
click at [645, 217] on button "Complete Packing" at bounding box center [653, 220] width 56 height 14
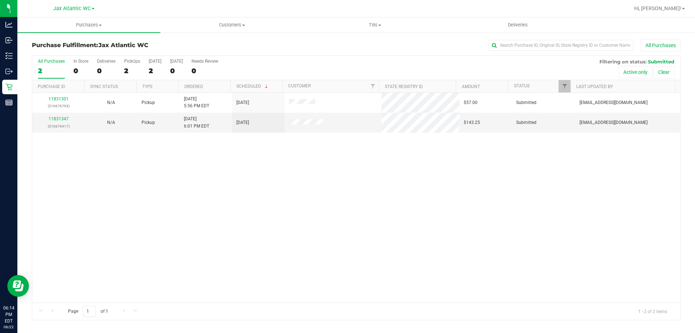
drag, startPoint x: 352, startPoint y: 212, endPoint x: 293, endPoint y: 162, distance: 77.3
click at [352, 212] on div "11831301 (316676793) N/A Pickup 8/22/2025 5:56 PM EDT 8/22/2025 $57.00 Submitte…" at bounding box center [356, 197] width 648 height 209
click at [59, 118] on link "11831347" at bounding box center [58, 118] width 20 height 5
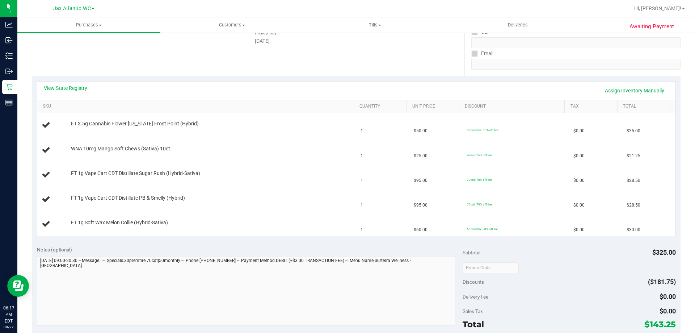
scroll to position [145, 0]
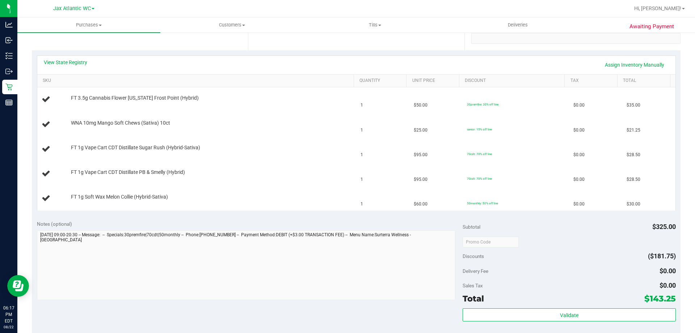
click at [19, 81] on div "Awaiting Payment Back Edit Purchase Cancel Purchase View Profile # 11831347 Bio…" at bounding box center [355, 208] width 677 height 642
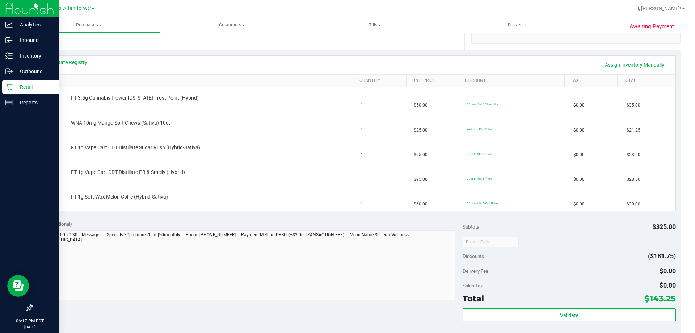
click at [16, 83] on p "Retail" at bounding box center [34, 86] width 43 height 9
